Goal: Communication & Community: Answer question/provide support

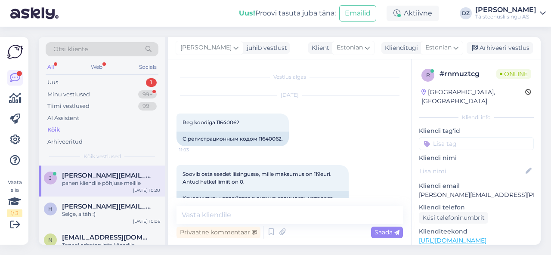
scroll to position [776, 0]
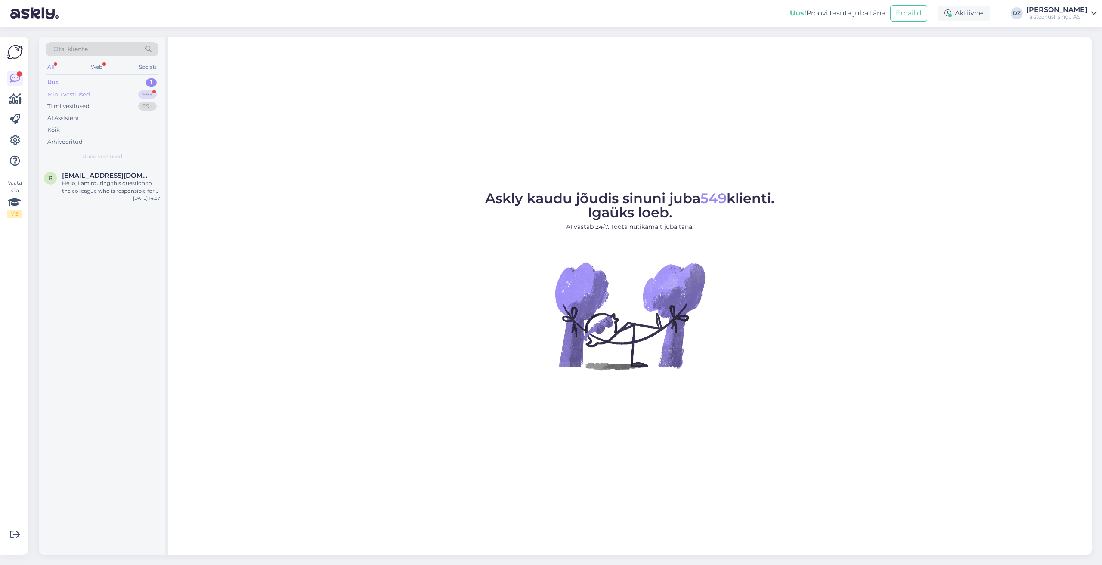
click at [83, 94] on div "Minu vestlused" at bounding box center [68, 94] width 43 height 9
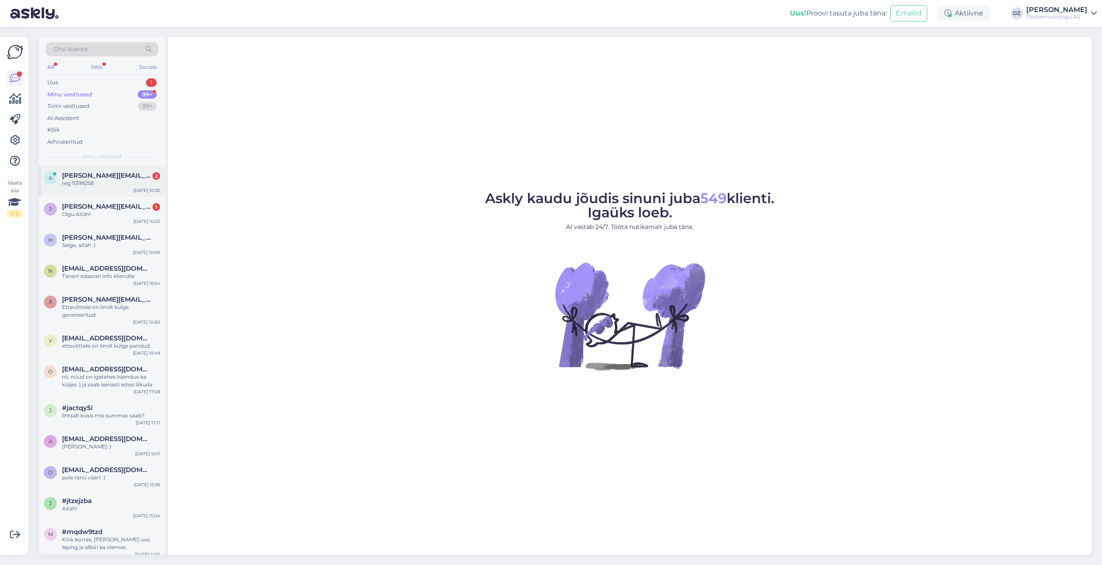
click at [111, 175] on span "[PERSON_NAME][EMAIL_ADDRESS][PERSON_NAME][DOMAIN_NAME]" at bounding box center [107, 176] width 90 height 8
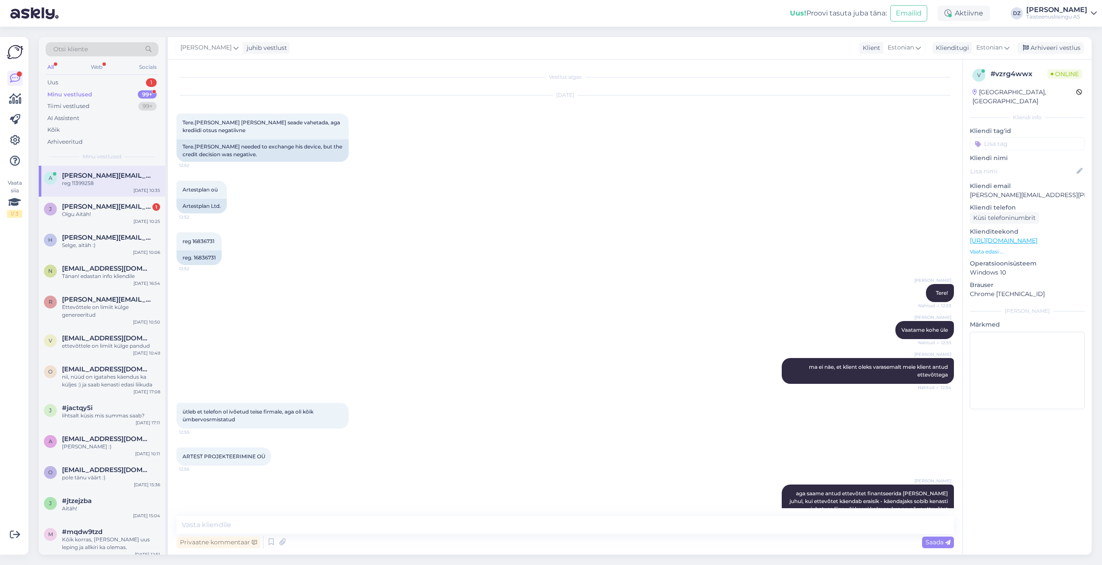
scroll to position [573, 0]
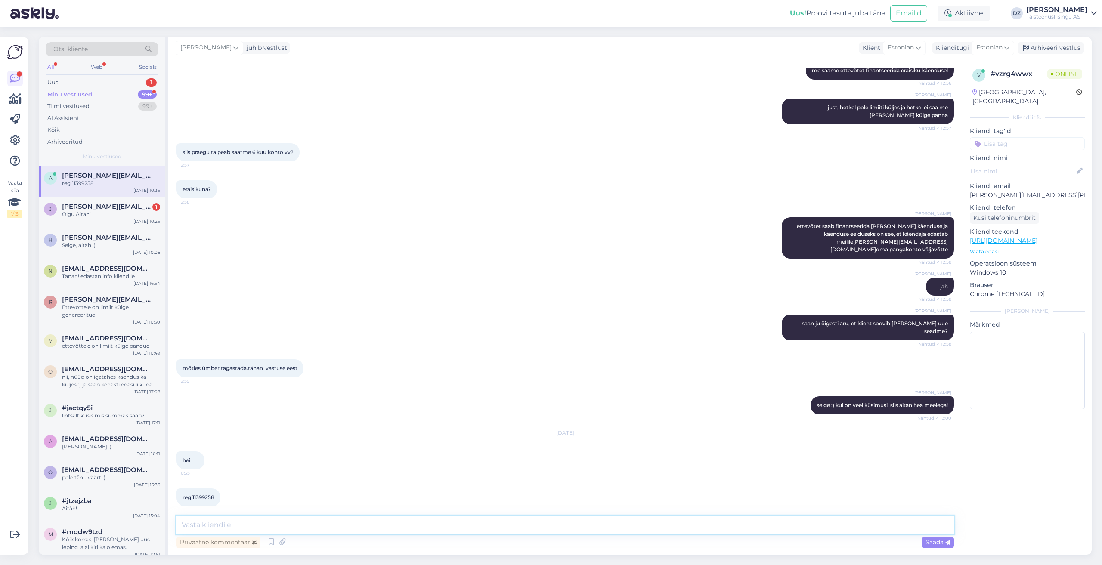
click at [462, 523] on textarea at bounding box center [564, 525] width 777 height 18
type textarea "Tere"
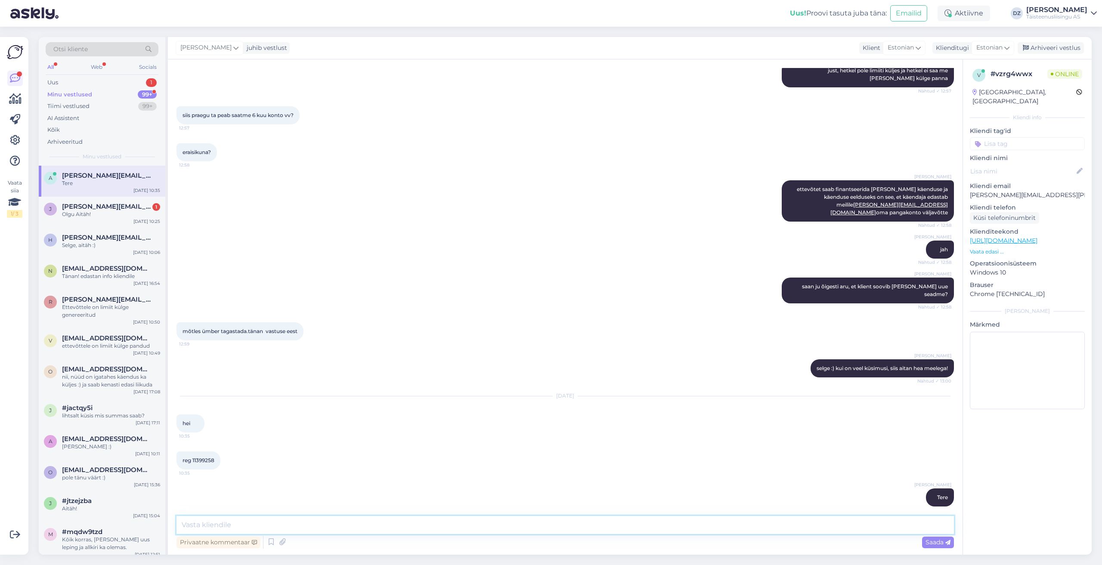
click at [416, 518] on textarea at bounding box center [564, 525] width 777 height 18
type textarea "ma ei näe seda otsustusm,ootoris"
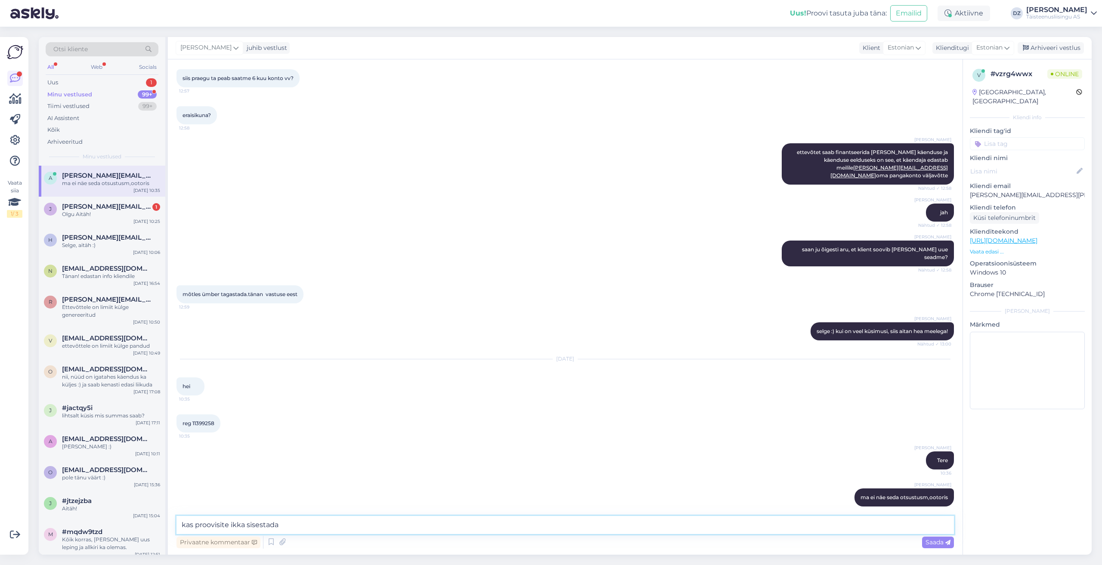
type textarea "kas proovisite ikka sisestada?"
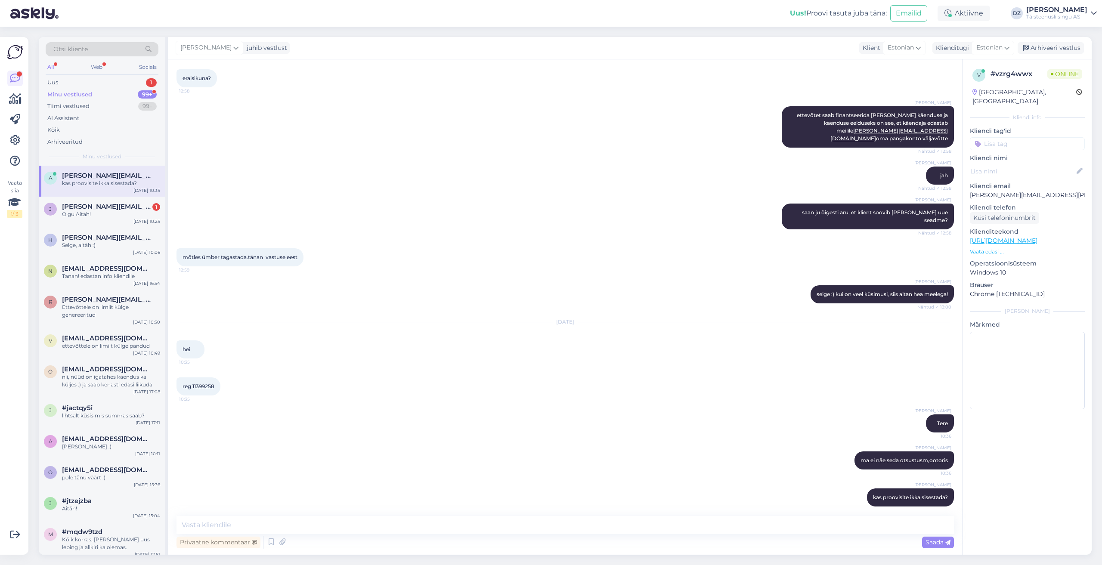
click at [203, 383] on span "reg 11399258" at bounding box center [198, 386] width 32 height 6
copy div "11399258 10:35"
click at [97, 213] on div "Olgu Aitäh!" at bounding box center [111, 214] width 98 height 8
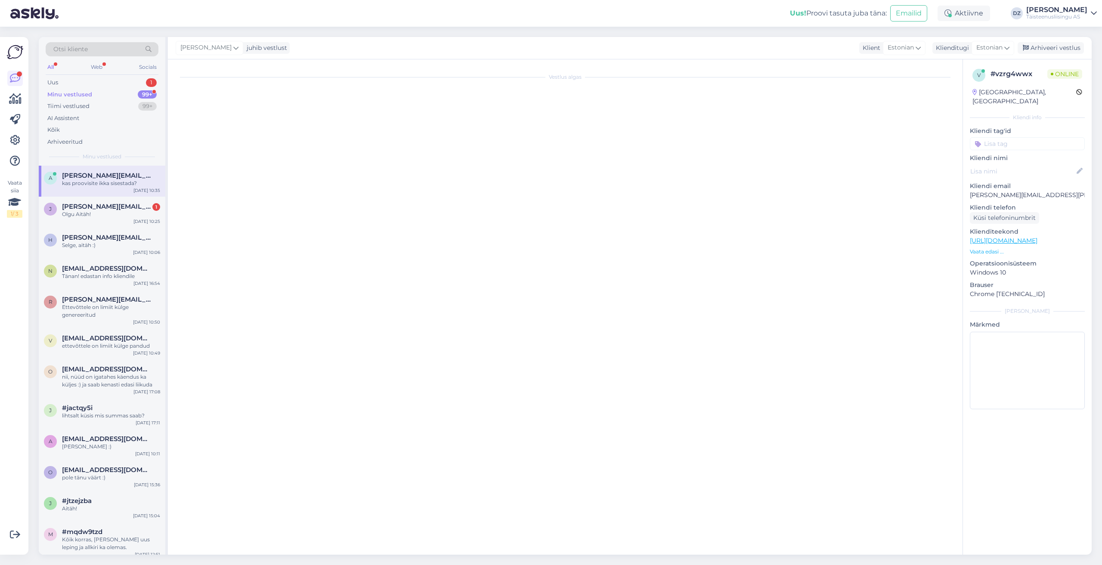
scroll to position [503, 0]
